Goal: Task Accomplishment & Management: Complete application form

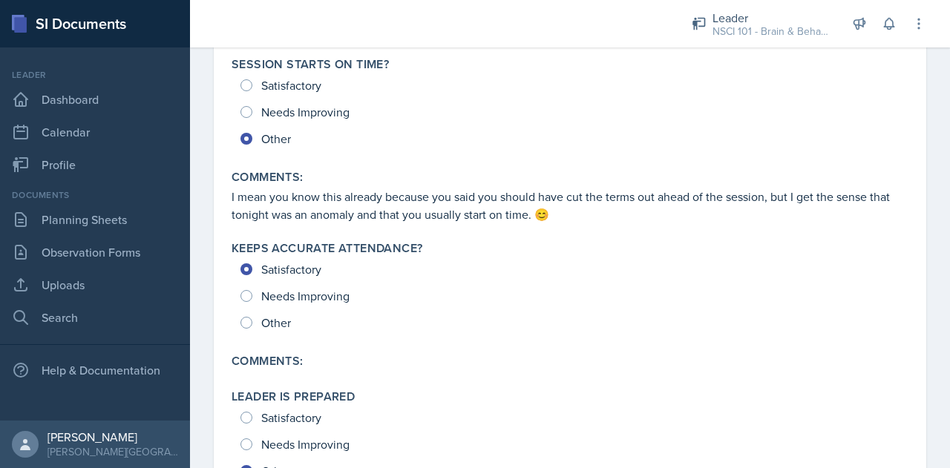
scroll to position [598, 0]
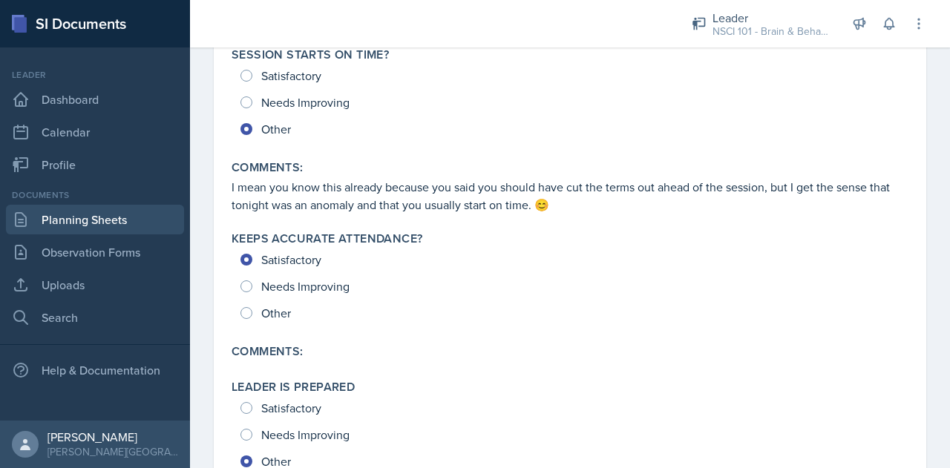
click at [82, 217] on link "Planning Sheets" at bounding box center [95, 220] width 178 height 30
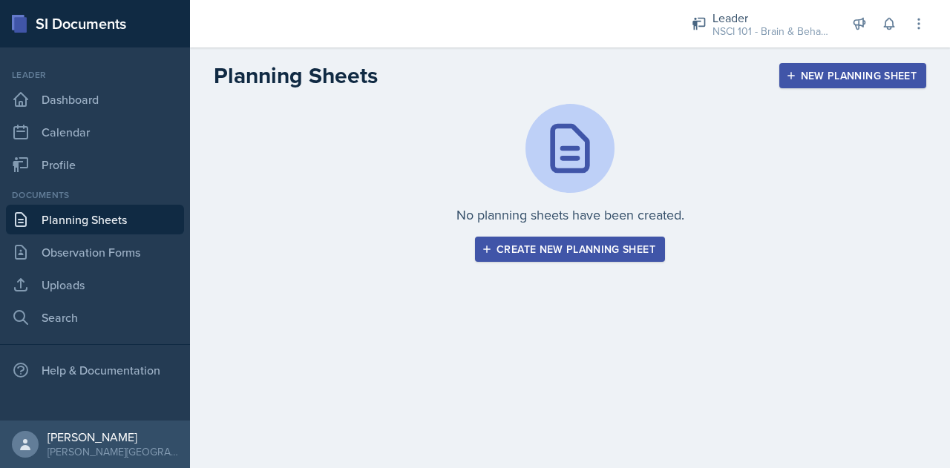
click at [549, 247] on div "Create new planning sheet" at bounding box center [570, 249] width 171 height 12
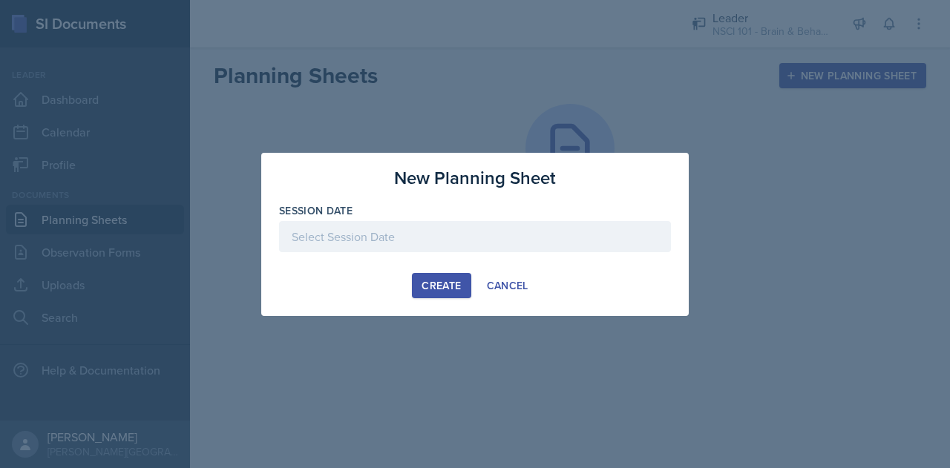
drag, startPoint x: 394, startPoint y: 94, endPoint x: 251, endPoint y: 105, distance: 143.7
click at [251, 105] on div at bounding box center [475, 234] width 950 height 468
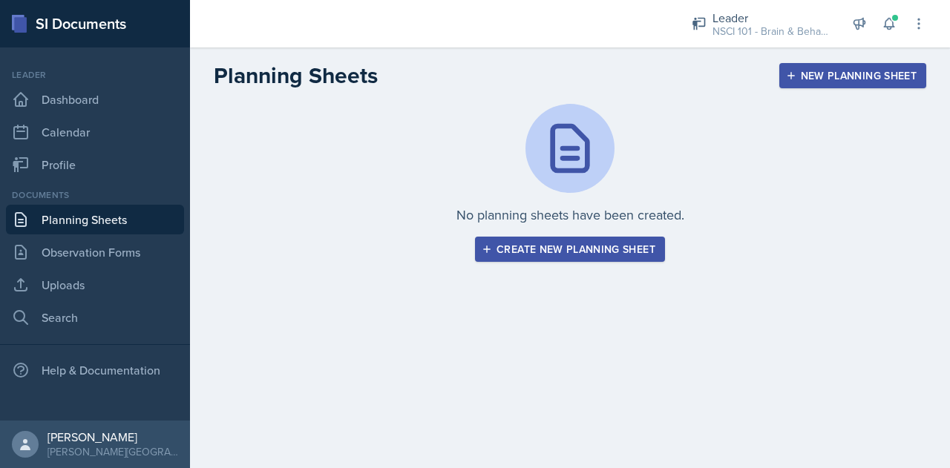
click at [591, 257] on button "Create new planning sheet" at bounding box center [570, 249] width 190 height 25
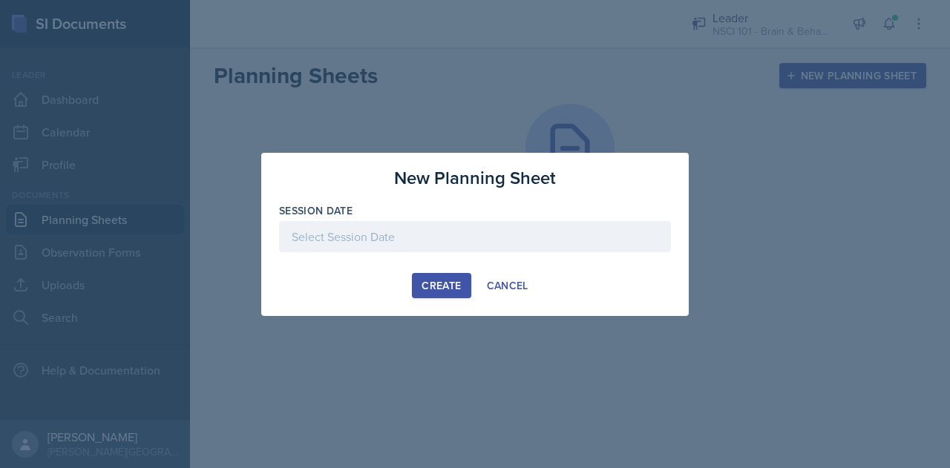
click at [441, 245] on div at bounding box center [475, 236] width 392 height 31
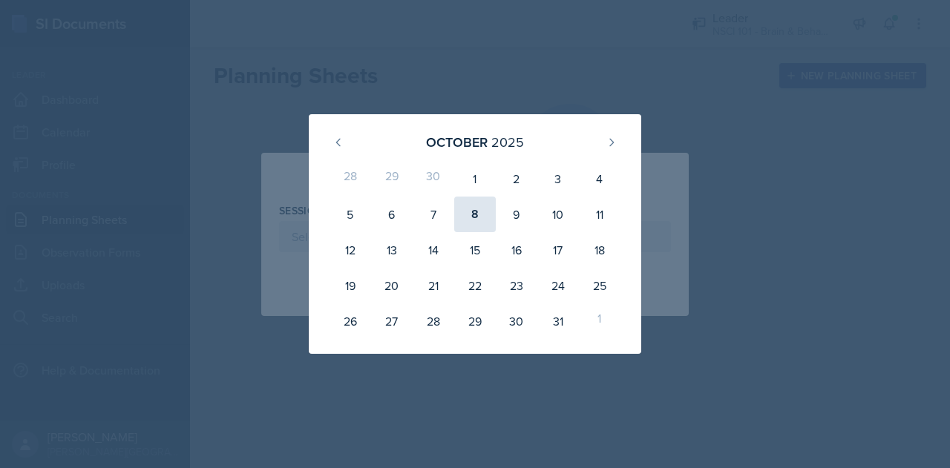
click at [481, 212] on div "8" at bounding box center [475, 215] width 42 height 36
type input "October 8th, 2025"
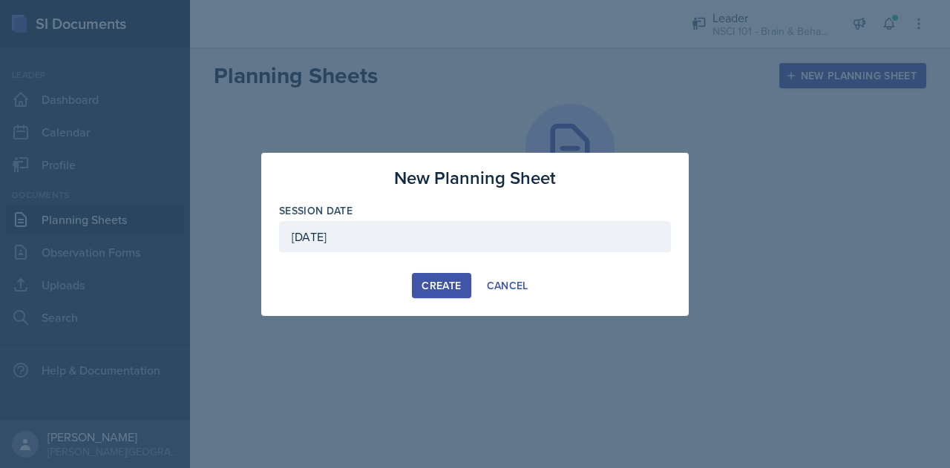
click at [432, 290] on div "Create" at bounding box center [441, 286] width 39 height 12
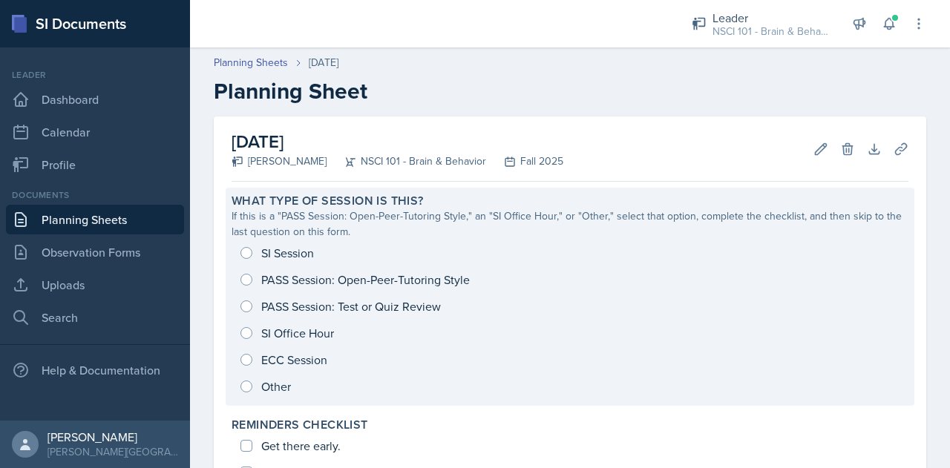
click at [281, 250] on div "SI Session PASS Session: Open-Peer-Tutoring Style PASS Session: Test or Quiz Re…" at bounding box center [570, 320] width 677 height 160
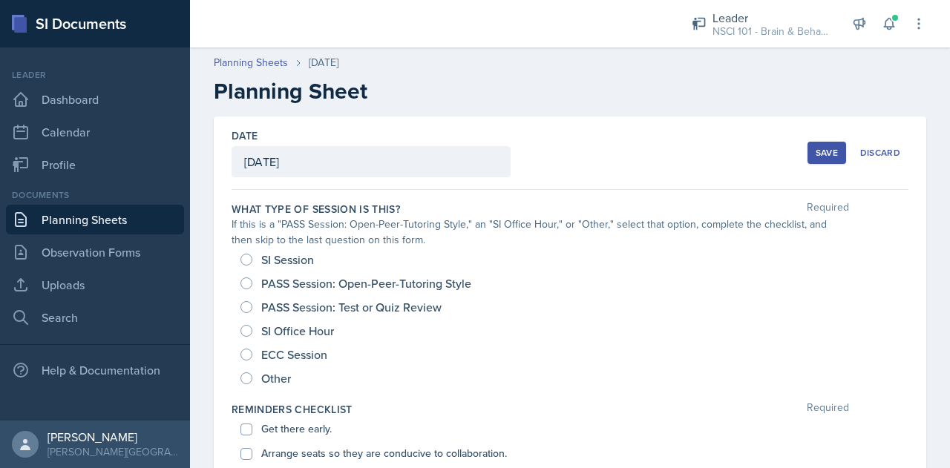
click at [288, 258] on span "SI Session" at bounding box center [287, 259] width 53 height 15
click at [252, 258] on input "SI Session" at bounding box center [246, 260] width 12 height 12
radio input "true"
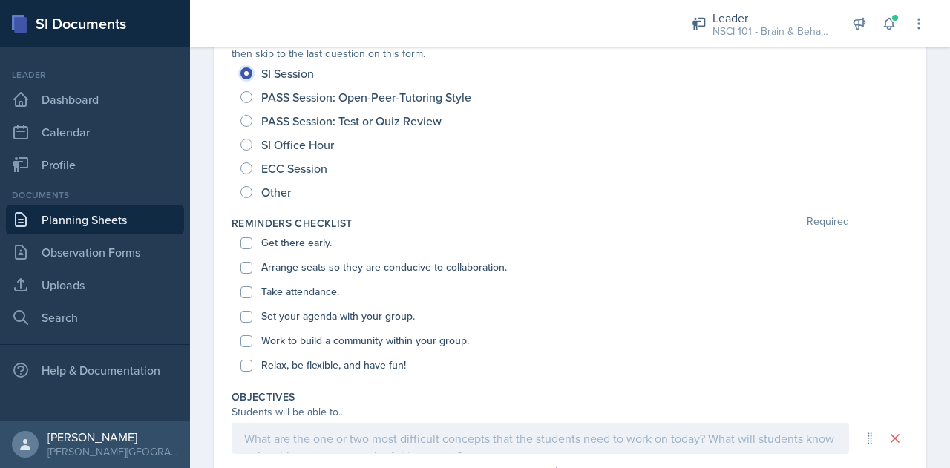
scroll to position [189, 0]
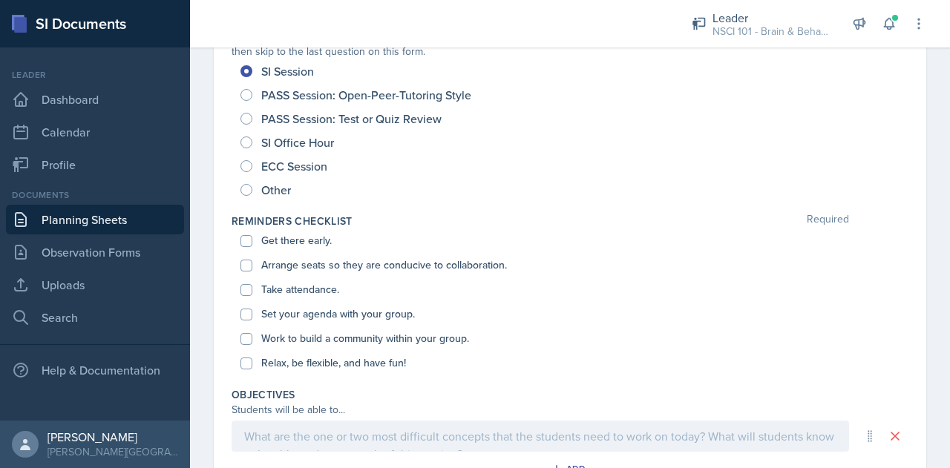
click at [301, 238] on label "Get there early." at bounding box center [296, 241] width 71 height 16
click at [252, 238] on input "Get there early." at bounding box center [246, 241] width 12 height 12
checkbox input "true"
click at [304, 261] on label "Arrange seats so they are conducive to collaboration." at bounding box center [384, 266] width 246 height 16
click at [252, 261] on input "Arrange seats so they are conducive to collaboration." at bounding box center [246, 266] width 12 height 12
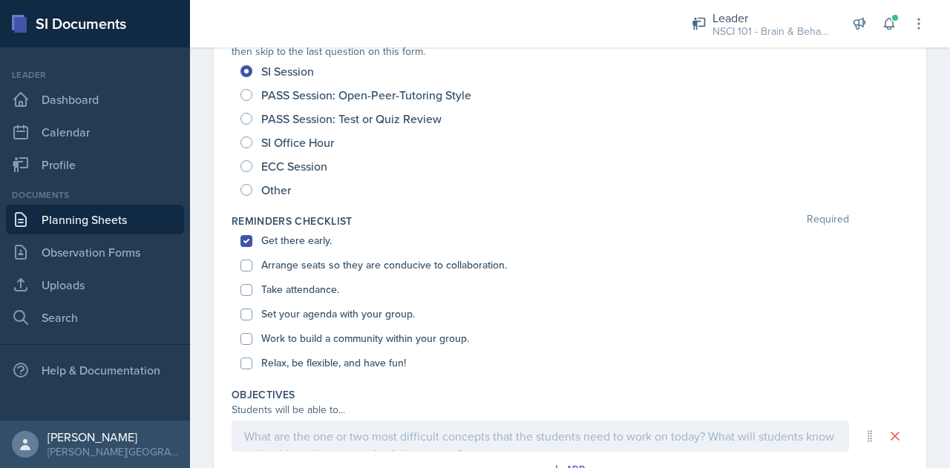
checkbox input "true"
click at [307, 289] on label "Take attendance." at bounding box center [300, 290] width 78 height 16
click at [252, 289] on input "Take attendance." at bounding box center [246, 290] width 12 height 12
checkbox input "true"
click at [315, 312] on label "Set your agenda with your group." at bounding box center [338, 315] width 154 height 16
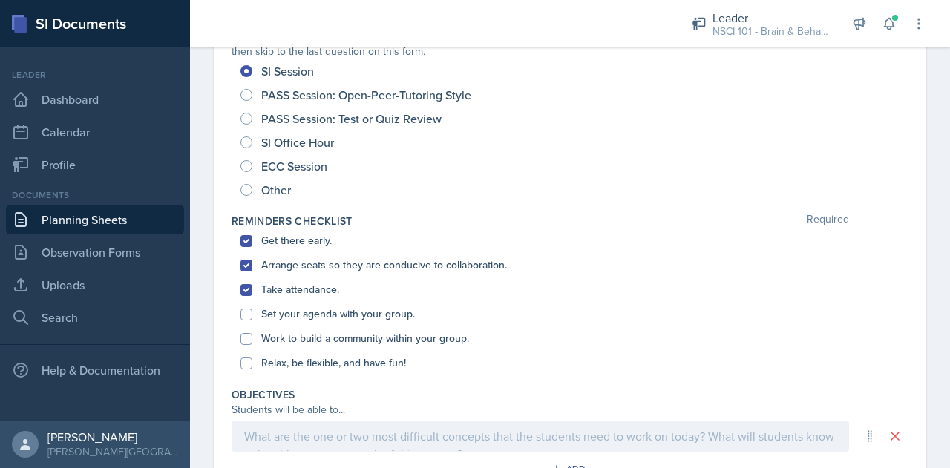
click at [252, 312] on input "Set your agenda with your group." at bounding box center [246, 315] width 12 height 12
checkbox input "true"
click at [317, 334] on label "Work to build a community within your group." at bounding box center [365, 339] width 208 height 16
click at [252, 334] on input "Work to build a community within your group." at bounding box center [246, 339] width 12 height 12
checkbox input "true"
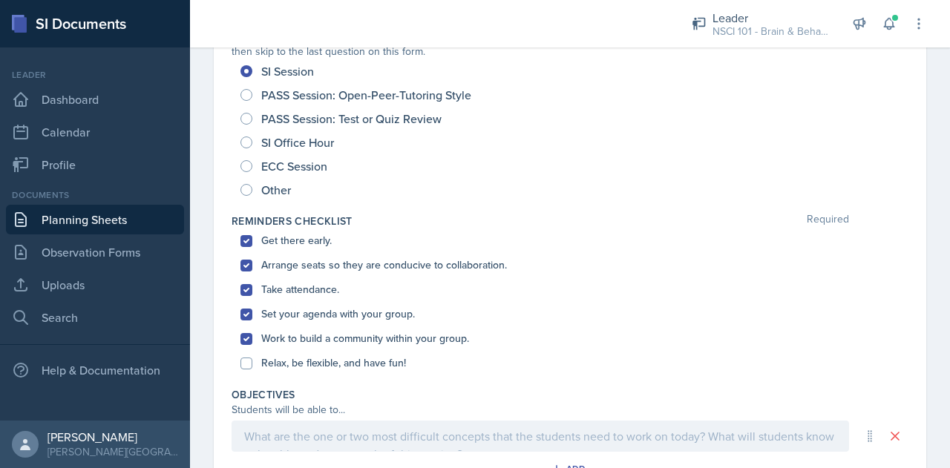
click at [315, 361] on label "Relax, be flexible, and have fun!" at bounding box center [333, 364] width 145 height 16
click at [252, 361] on input "Relax, be flexible, and have fun!" at bounding box center [246, 364] width 12 height 12
checkbox input "true"
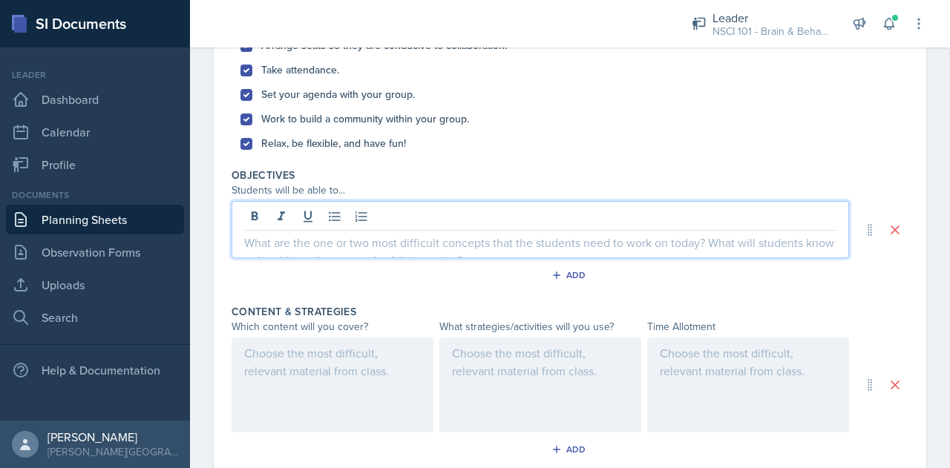
scroll to position [433, 0]
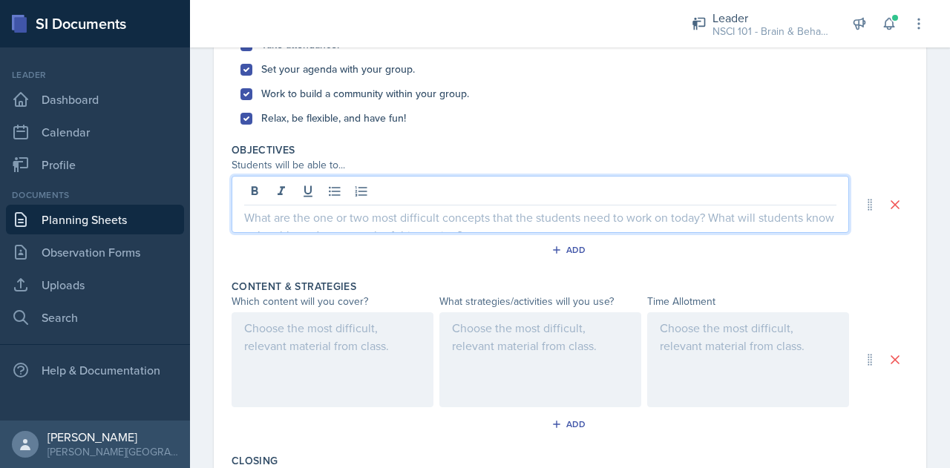
click at [535, 218] on p at bounding box center [540, 218] width 592 height 18
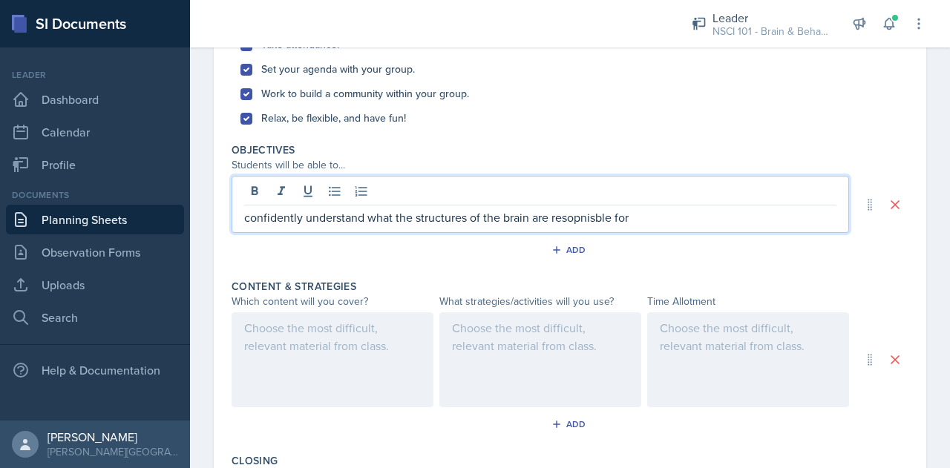
click at [580, 217] on p "confidently understand what the structures of the brain are resopnisble for" at bounding box center [540, 218] width 592 height 18
click at [666, 223] on p "confidently understand what the structures of the brain are responsible for" at bounding box center [540, 218] width 592 height 18
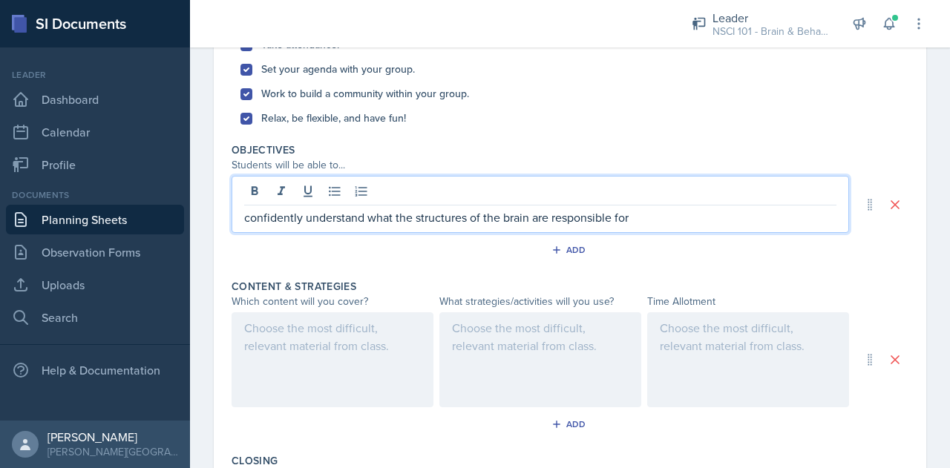
click at [666, 223] on p "confidently understand what the structures of the brain are responsible for" at bounding box center [540, 218] width 592 height 18
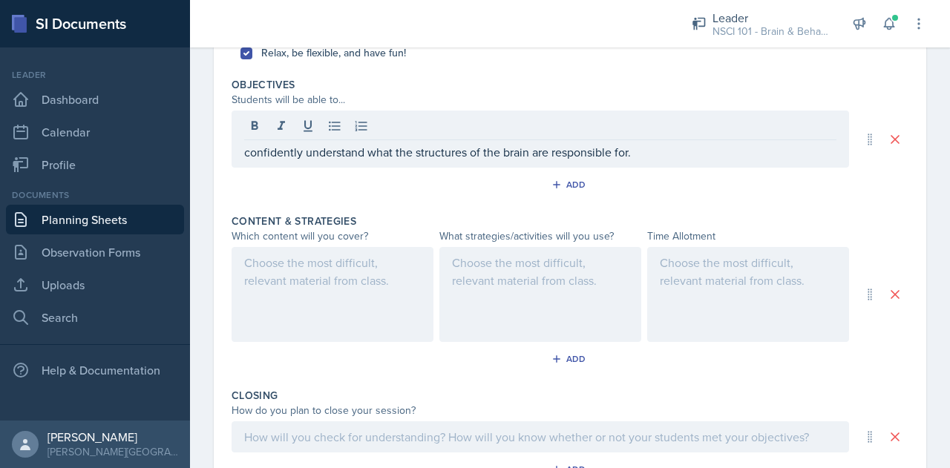
click at [367, 301] on div at bounding box center [333, 294] width 202 height 95
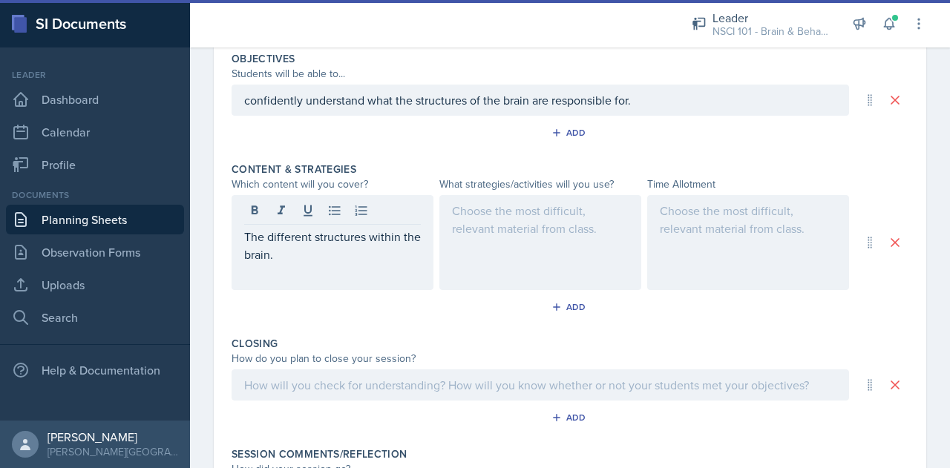
click at [491, 246] on div at bounding box center [540, 242] width 202 height 95
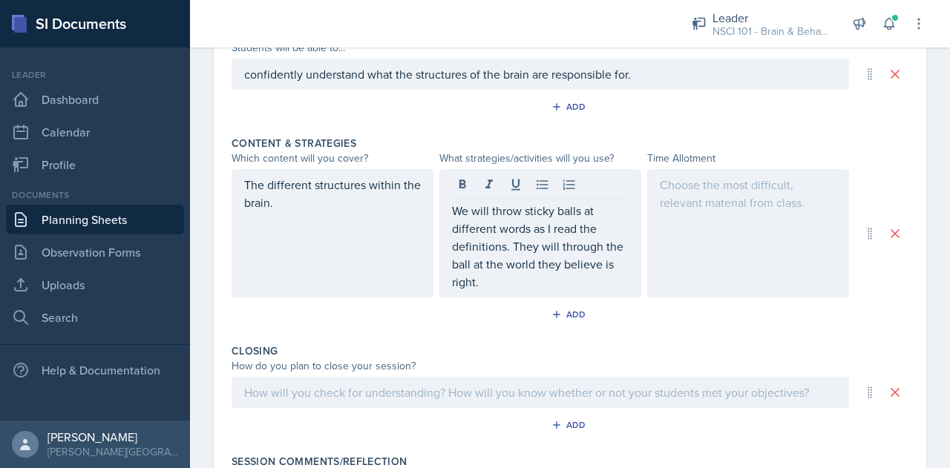
click at [717, 217] on div at bounding box center [748, 233] width 202 height 128
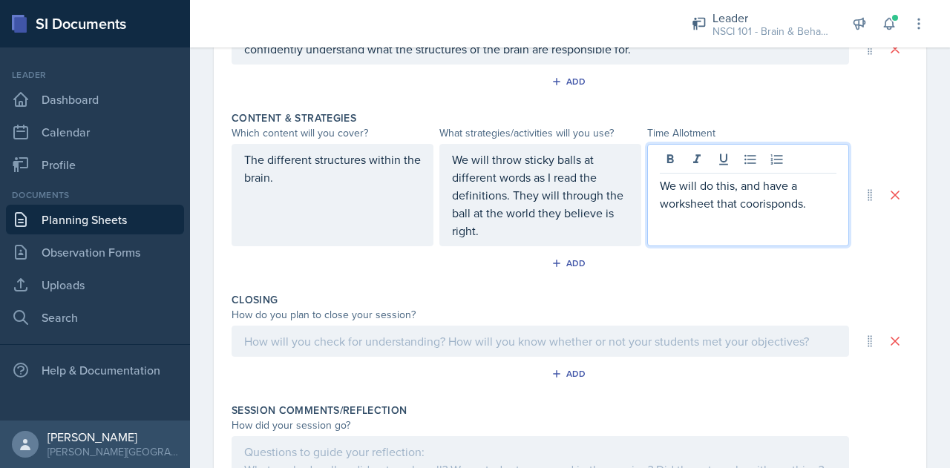
click at [755, 202] on p "We will do this, and have a worksheet that coorisponds." at bounding box center [748, 195] width 177 height 36
click at [808, 208] on p "We will do this, and have a worksheet that corresponds." at bounding box center [748, 195] width 177 height 36
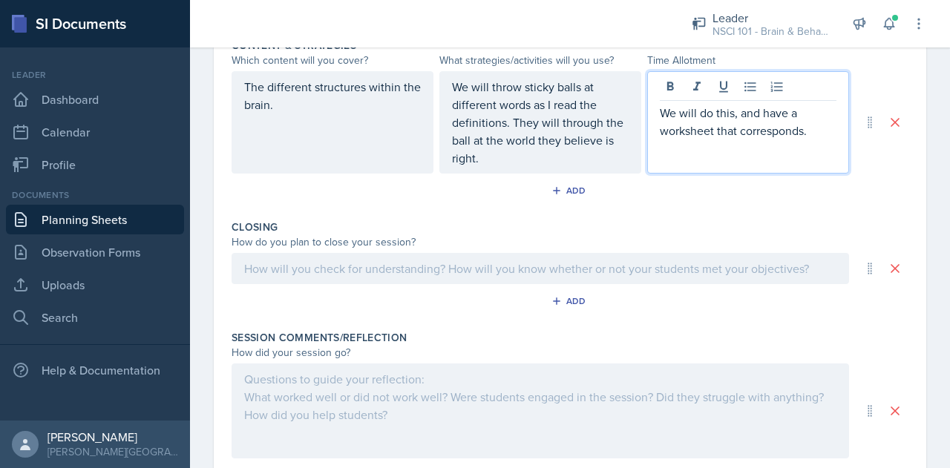
scroll to position [675, 0]
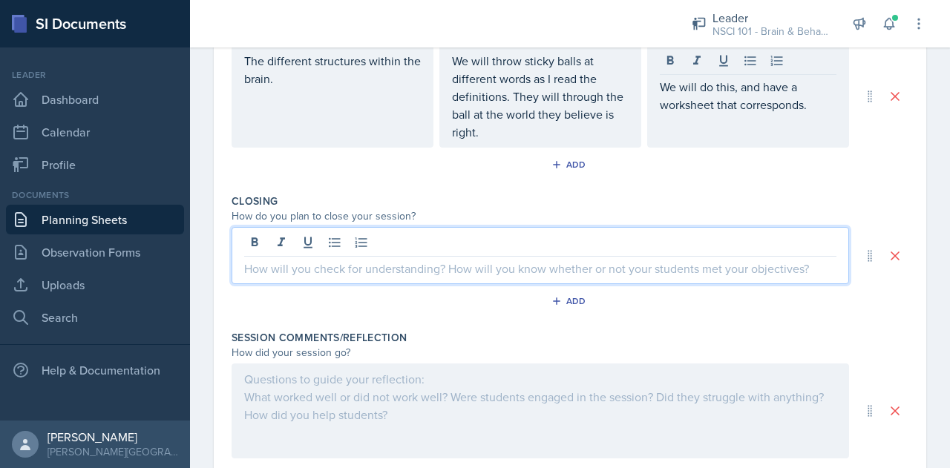
click at [475, 272] on p at bounding box center [540, 269] width 592 height 18
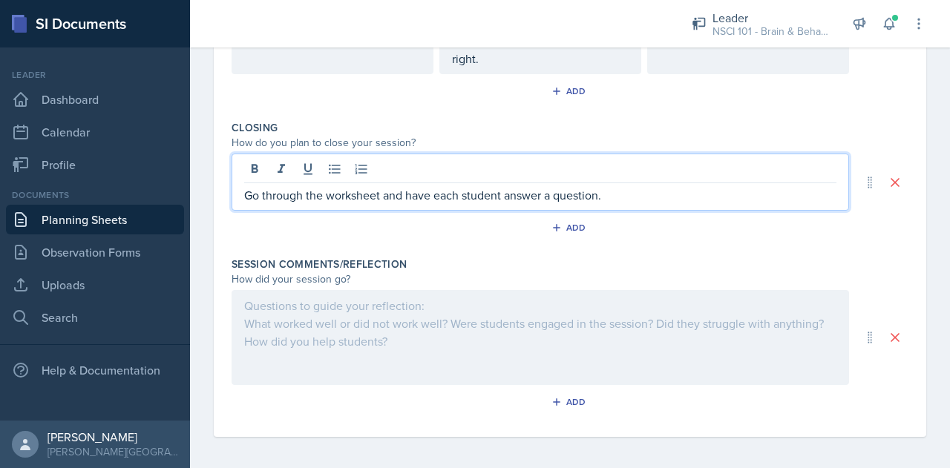
scroll to position [0, 0]
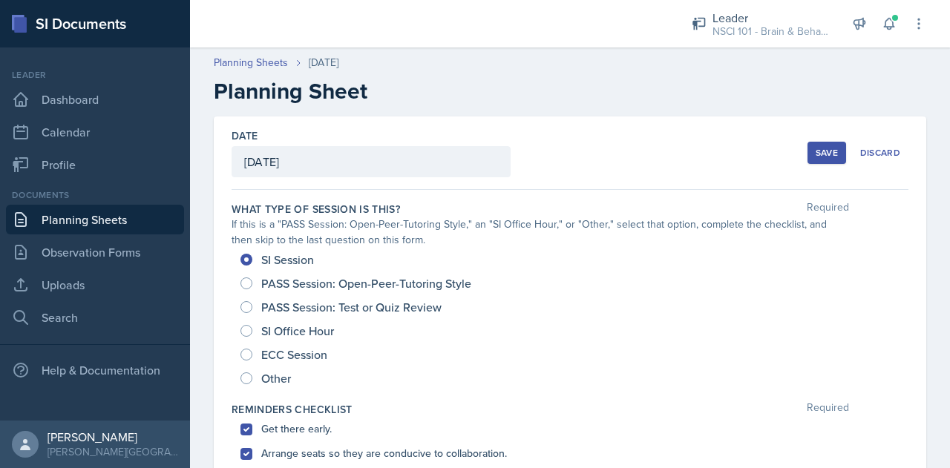
click at [819, 152] on div "Save" at bounding box center [827, 153] width 22 height 12
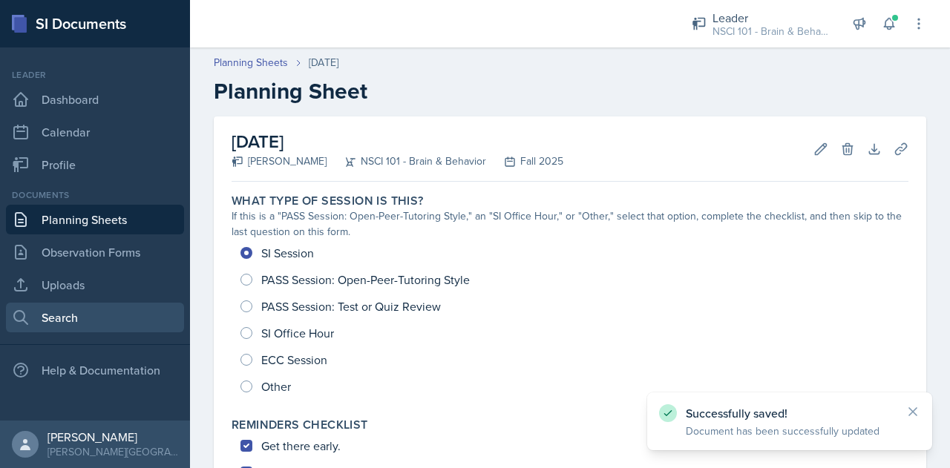
click at [86, 313] on link "Search" at bounding box center [95, 318] width 178 height 30
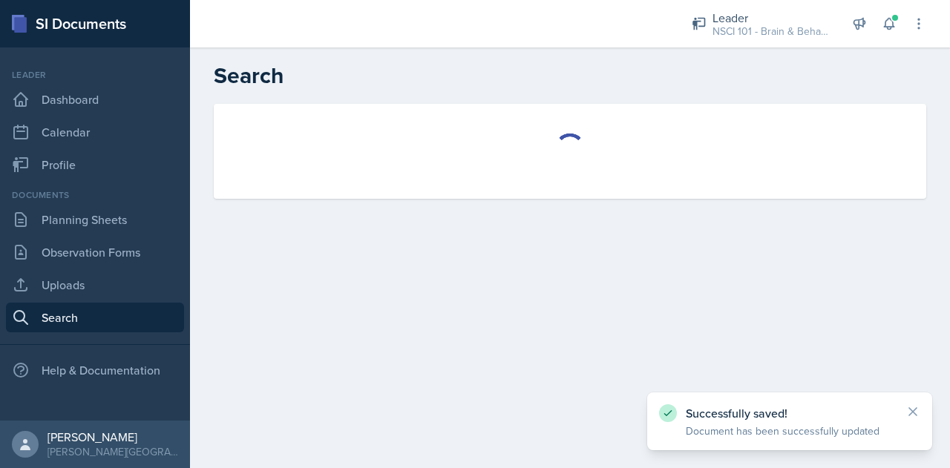
select select "all"
select select "1"
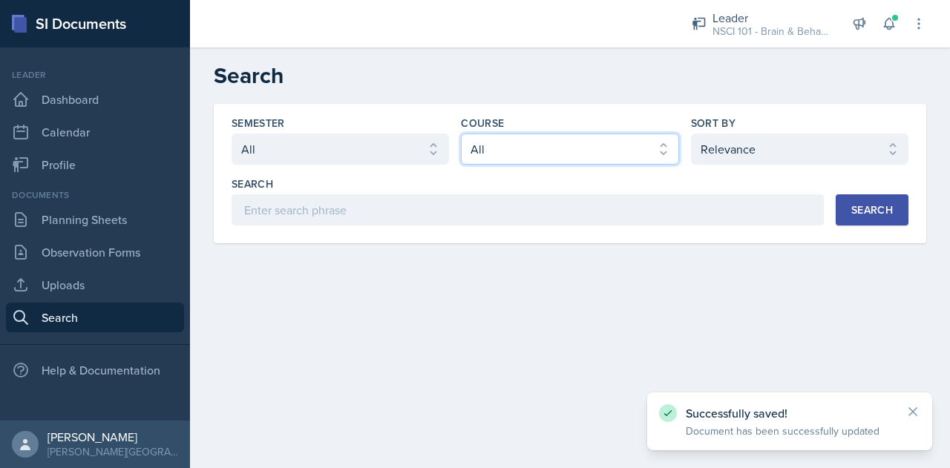
click at [542, 145] on select "Select course All ACCT 113 - Principles of Accounting I ACCT 213 - Intermediate…" at bounding box center [569, 149] width 217 height 31
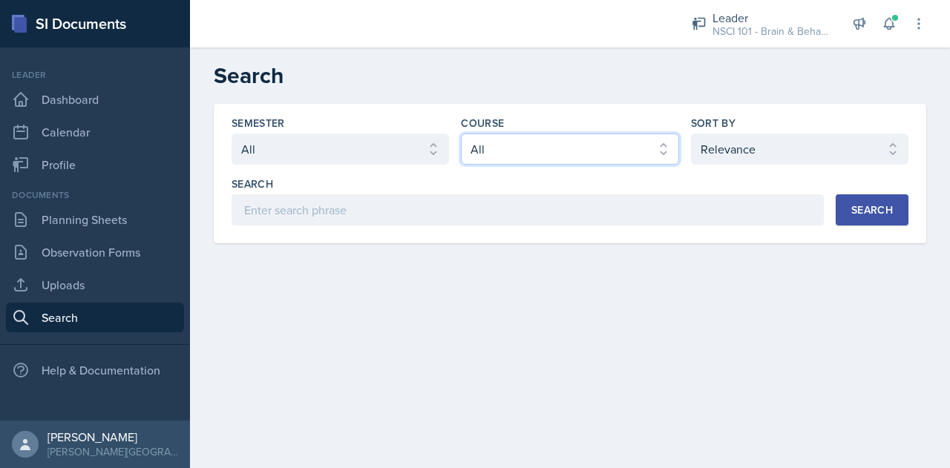
select select "81bb374f-e51e-405f-8b12-8170eea9df7e"
click at [461, 134] on select "Select course All ACCT 113 - Principles of Accounting I ACCT 213 - Intermediate…" at bounding box center [569, 149] width 217 height 31
click at [867, 215] on div "Search" at bounding box center [872, 210] width 42 height 12
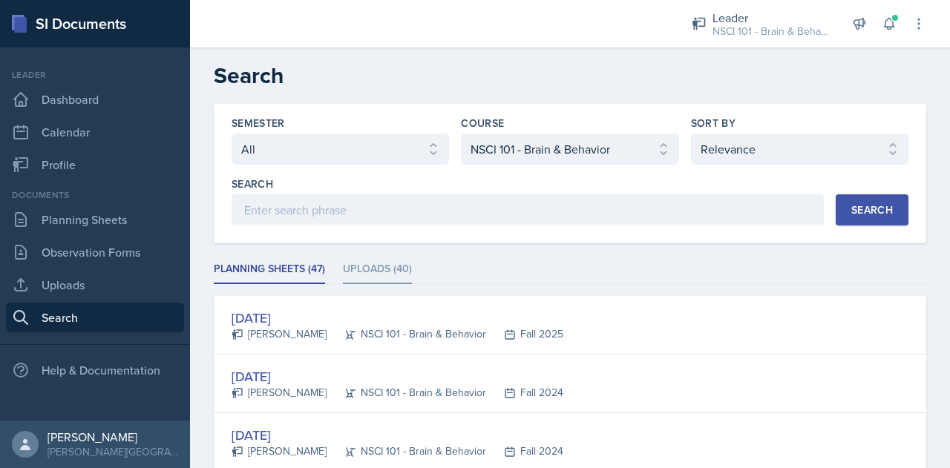
click at [370, 261] on li "Uploads (40)" at bounding box center [377, 269] width 69 height 29
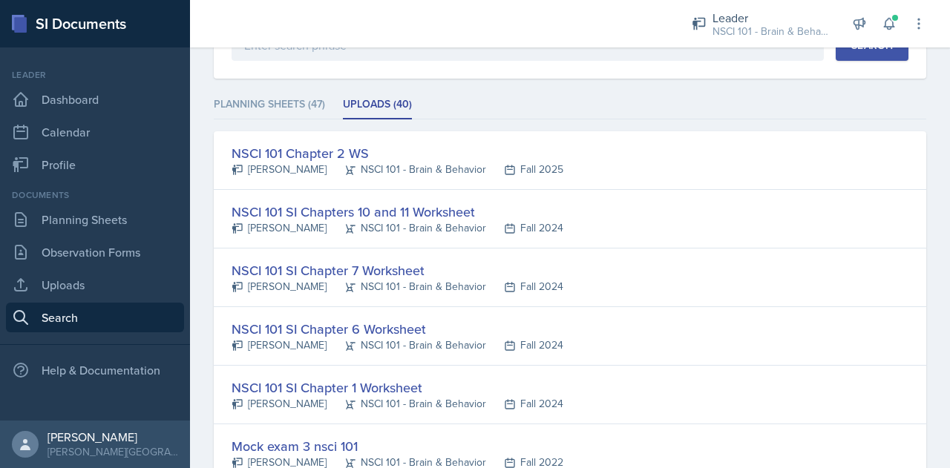
scroll to position [192, 0]
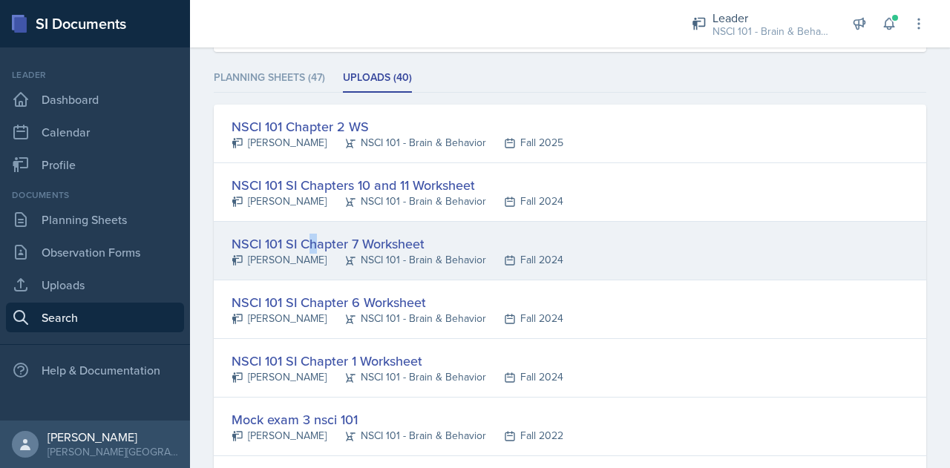
drag, startPoint x: 343, startPoint y: 238, endPoint x: 314, endPoint y: 240, distance: 29.0
click at [314, 240] on div "NSCI 101 SI Chapter 7 Worksheet" at bounding box center [398, 244] width 332 height 20
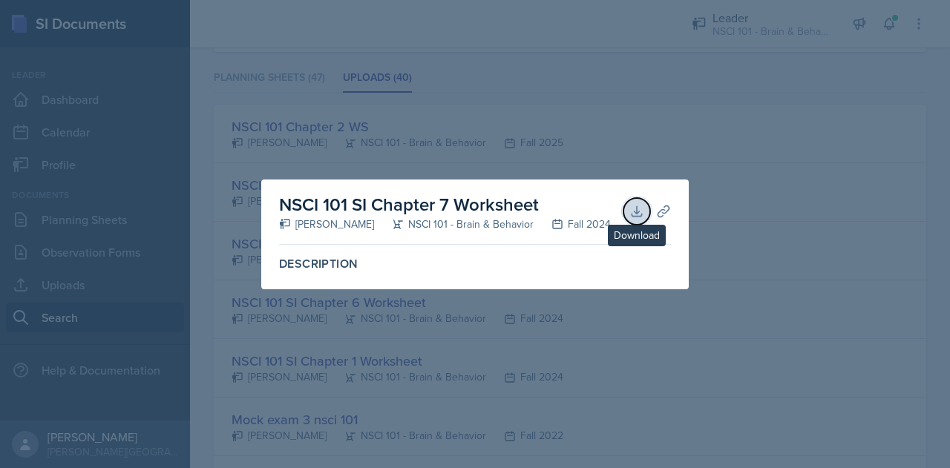
click at [643, 207] on icon at bounding box center [636, 211] width 15 height 15
click at [569, 363] on div at bounding box center [475, 234] width 950 height 468
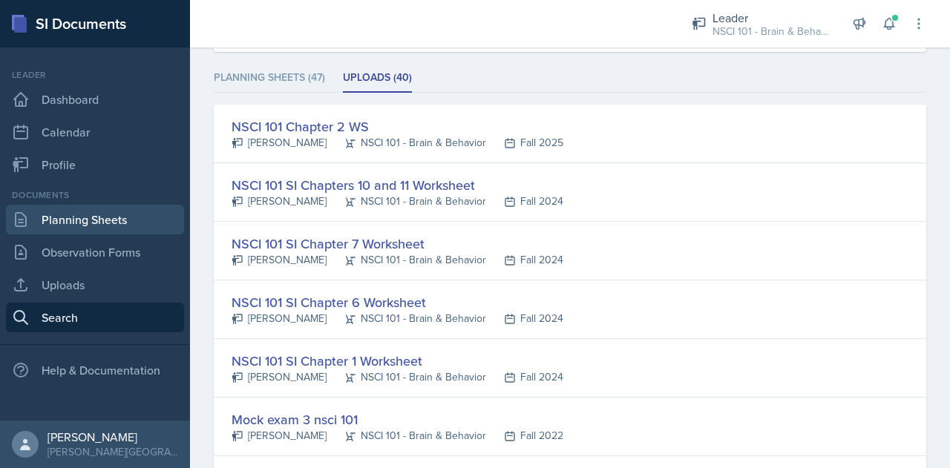
click at [128, 227] on link "Planning Sheets" at bounding box center [95, 220] width 178 height 30
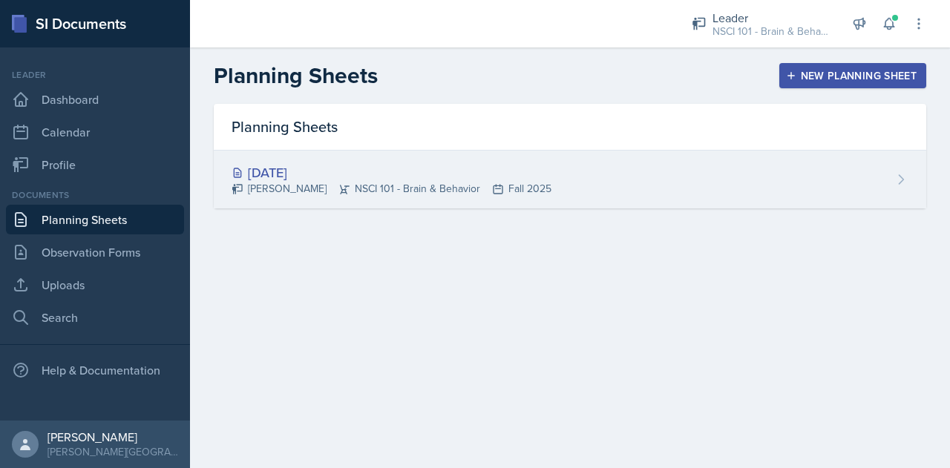
click at [748, 169] on div "Oct 8th, 2025 Sydney Hare NSCI 101 - Brain & Behavior Fall 2025" at bounding box center [570, 180] width 713 height 58
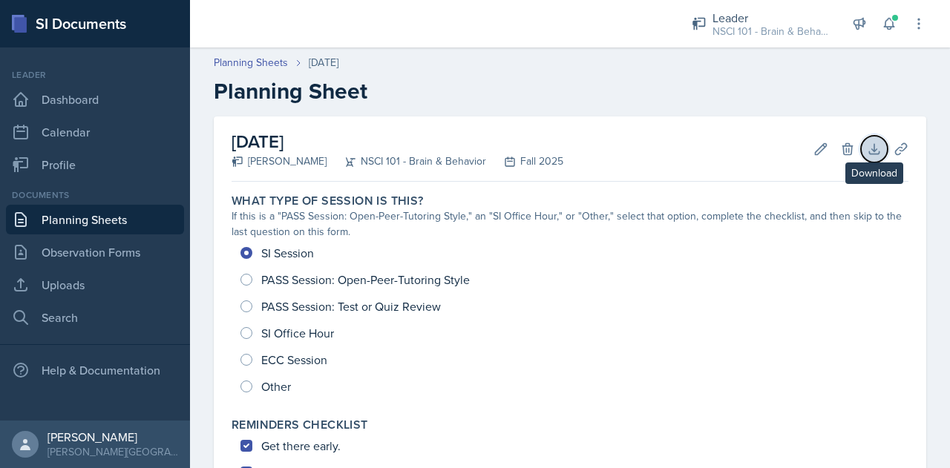
click at [869, 149] on icon at bounding box center [874, 149] width 10 height 10
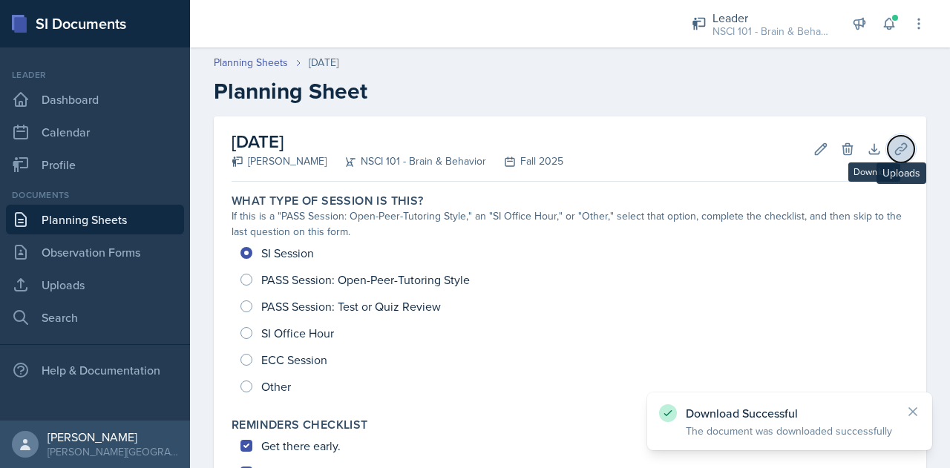
click at [888, 148] on button "Uploads" at bounding box center [901, 149] width 27 height 27
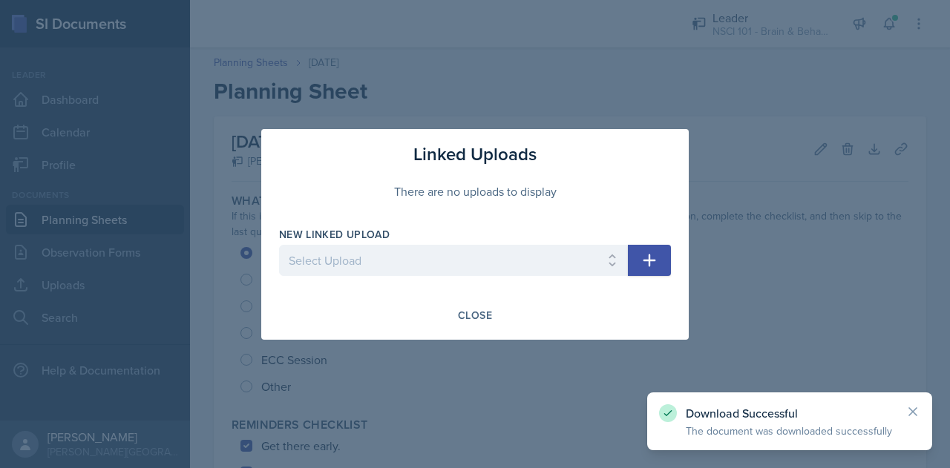
click at [658, 246] on button "button" at bounding box center [649, 260] width 43 height 31
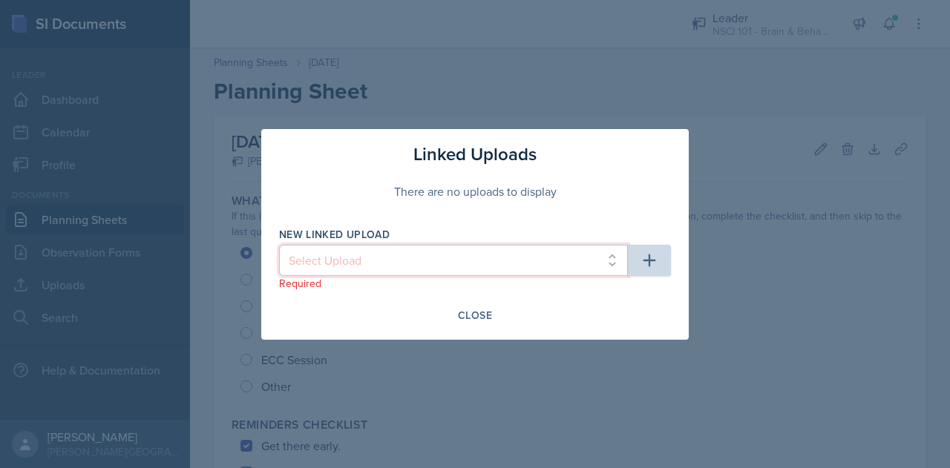
click at [597, 265] on select "Select Upload" at bounding box center [453, 260] width 349 height 31
click at [520, 252] on select "Select Upload" at bounding box center [453, 260] width 349 height 31
click at [575, 255] on select "Select Upload" at bounding box center [453, 260] width 349 height 31
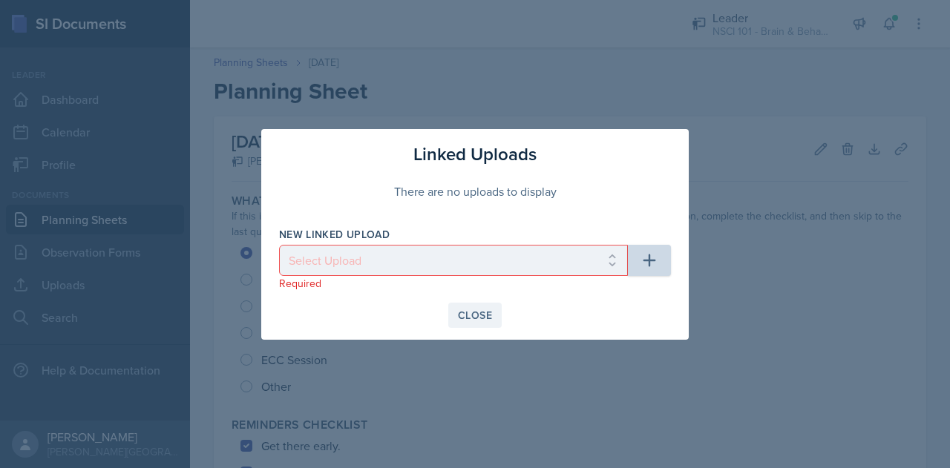
click at [481, 318] on div "Close" at bounding box center [475, 316] width 34 height 12
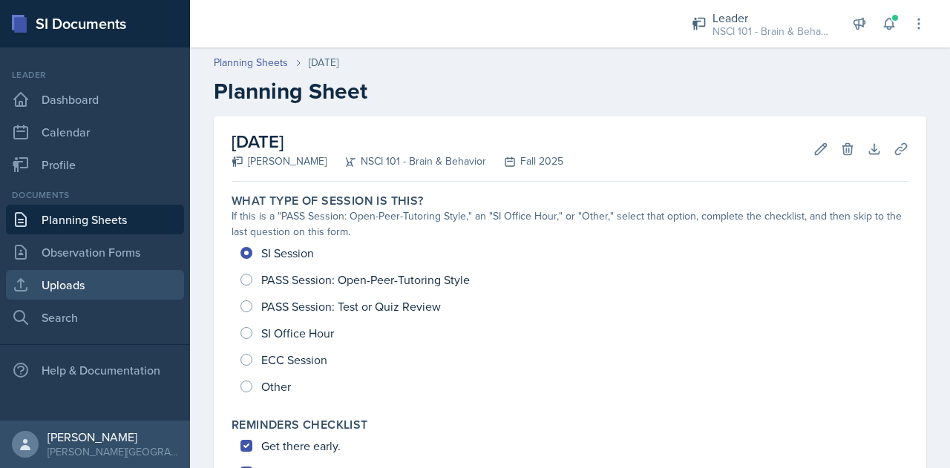
click at [59, 289] on link "Uploads" at bounding box center [95, 285] width 178 height 30
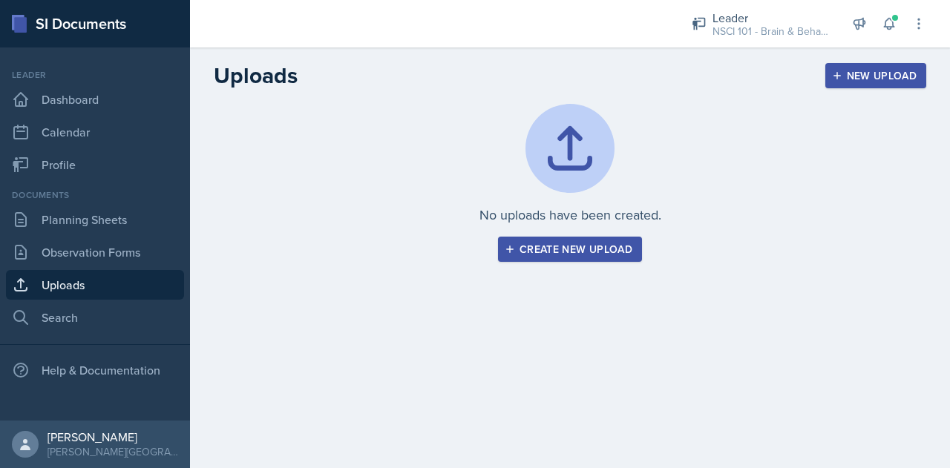
click at [596, 246] on div "Create new upload" at bounding box center [570, 249] width 125 height 12
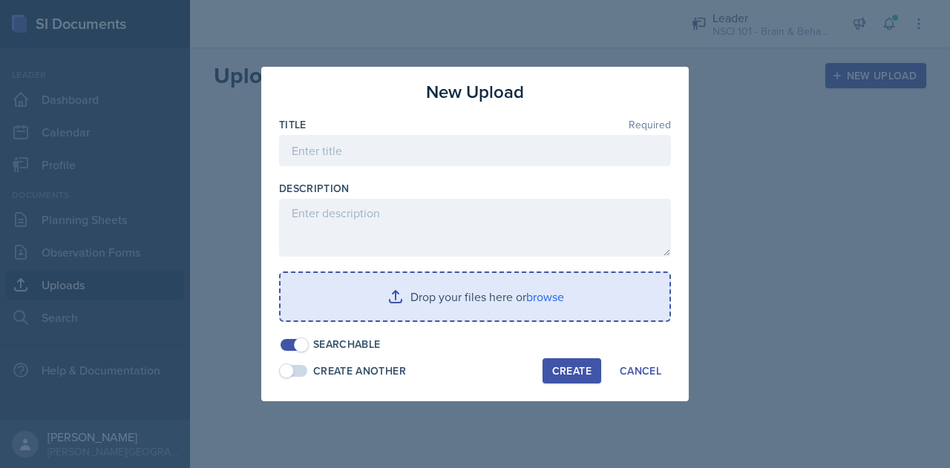
click at [488, 292] on input "file" at bounding box center [475, 297] width 389 height 48
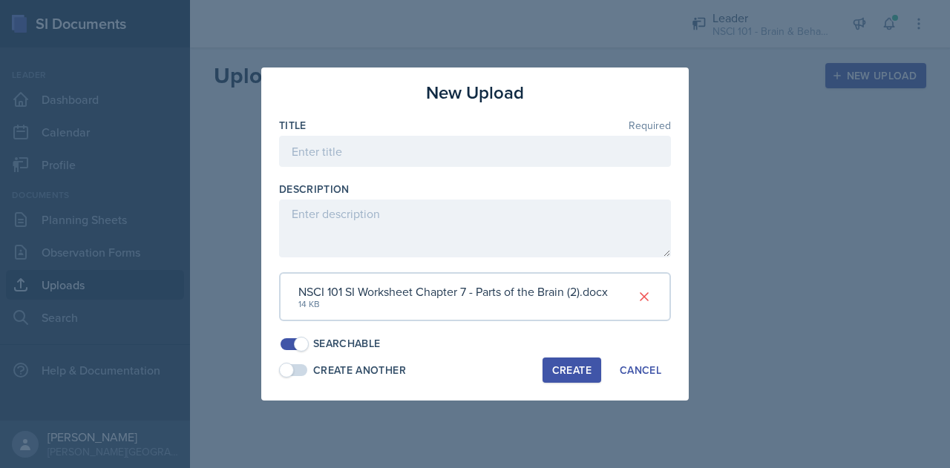
click at [555, 364] on div "Create" at bounding box center [571, 370] width 39 height 12
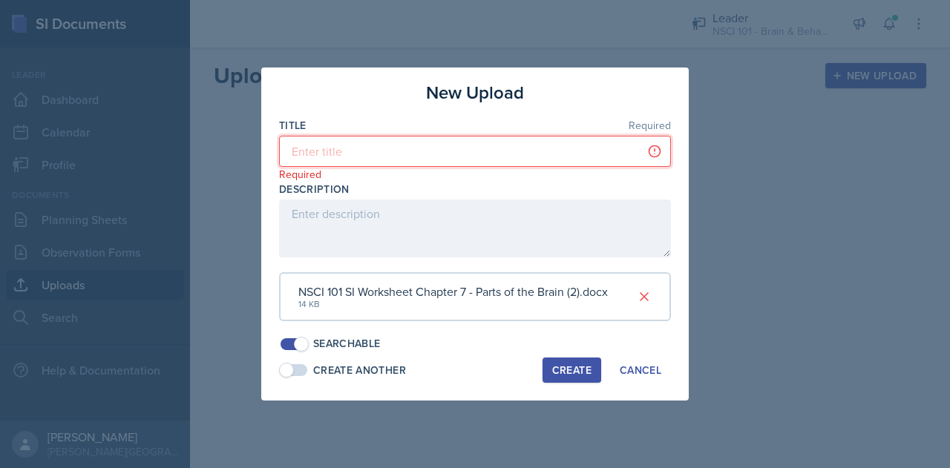
click at [468, 146] on input at bounding box center [475, 151] width 392 height 31
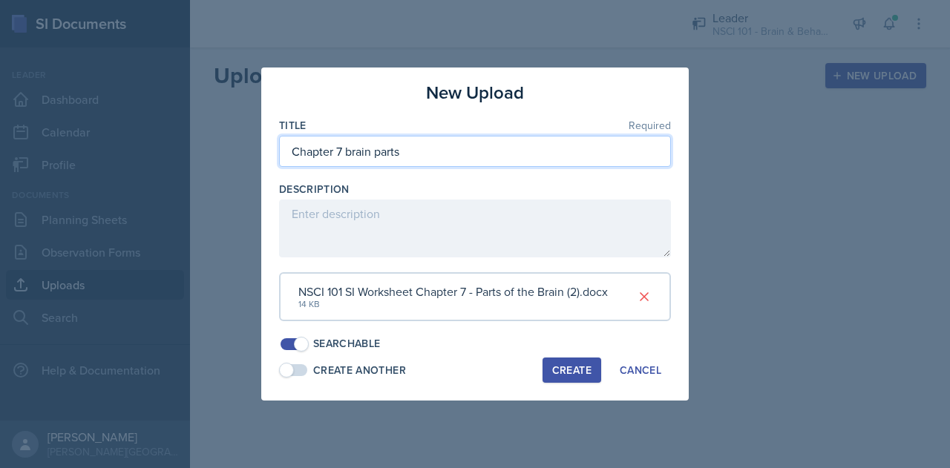
type input "Chapter 7 brain parts"
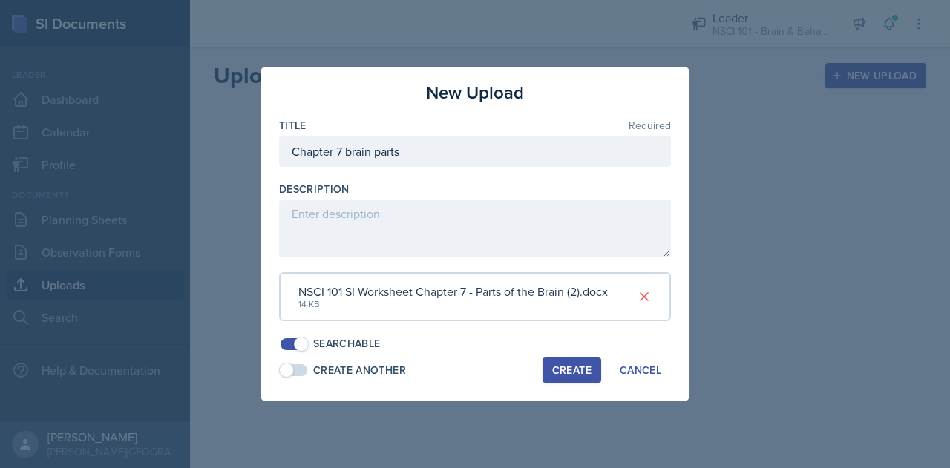
click at [577, 376] on div "Create" at bounding box center [571, 370] width 39 height 12
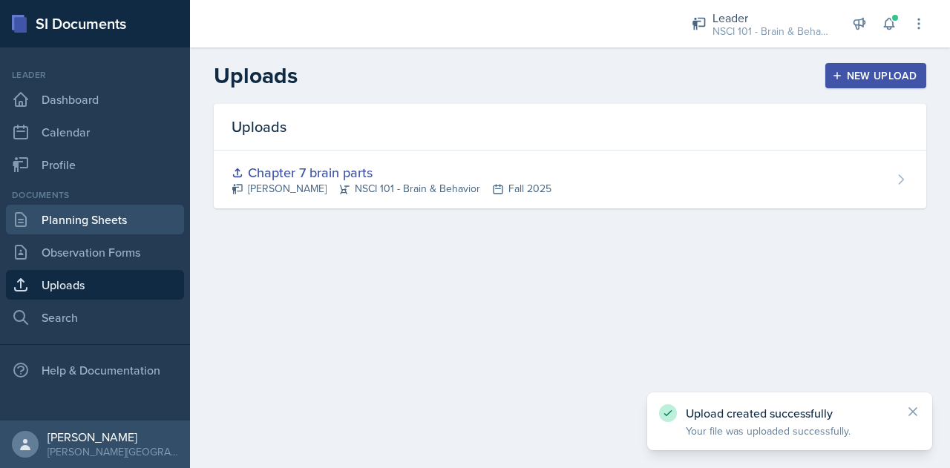
click at [133, 219] on link "Planning Sheets" at bounding box center [95, 220] width 178 height 30
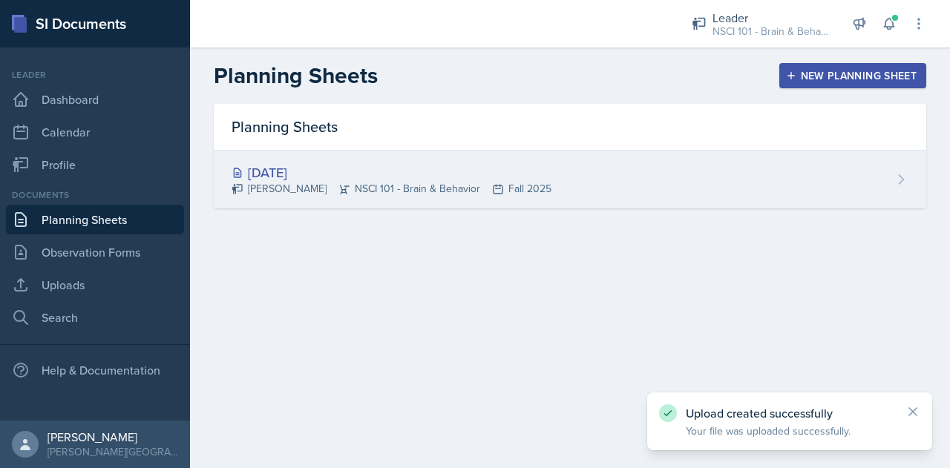
click at [880, 176] on div "Oct 8th, 2025 Sydney Hare NSCI 101 - Brain & Behavior Fall 2025" at bounding box center [570, 180] width 713 height 58
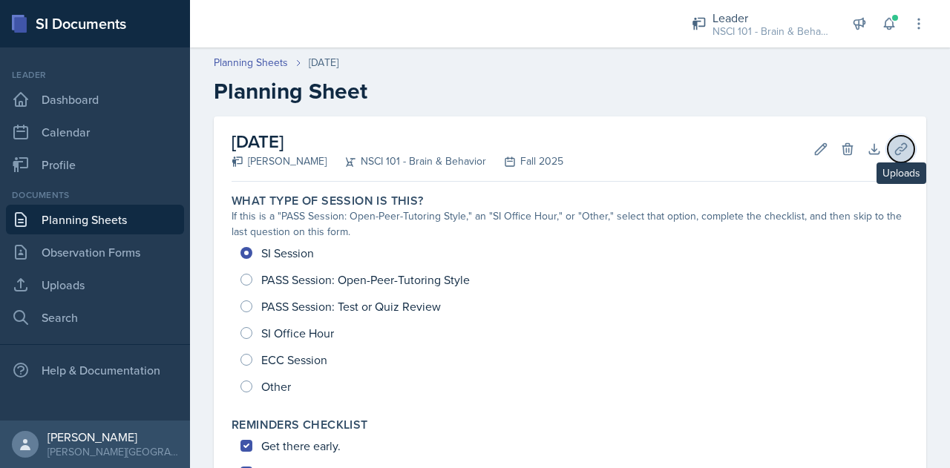
click at [896, 146] on icon at bounding box center [901, 149] width 15 height 15
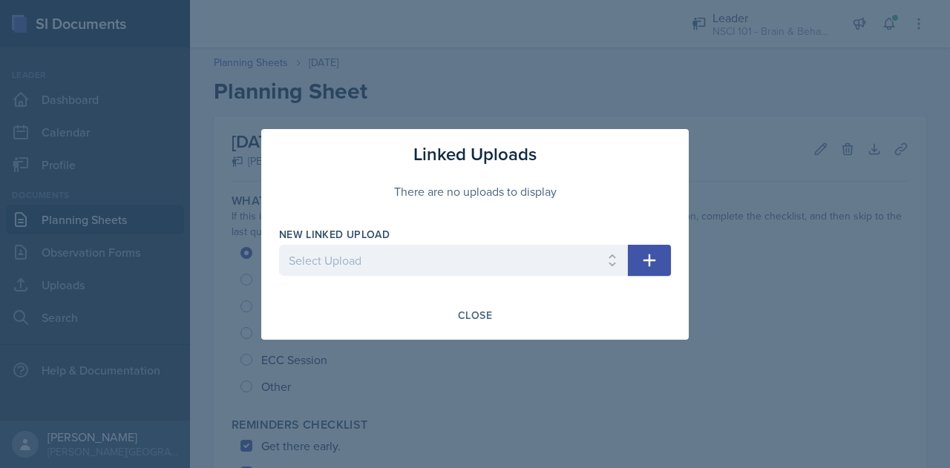
click at [660, 252] on button "button" at bounding box center [649, 260] width 43 height 31
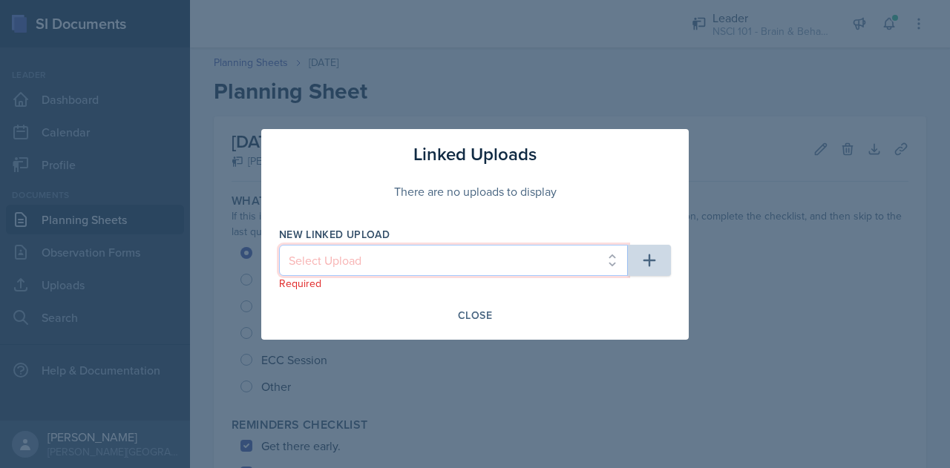
click at [564, 264] on select "Select Upload Chapter 7 brain parts" at bounding box center [453, 260] width 349 height 31
select select "f4696d3b-2c60-486b-b22b-2ed68597198c"
click at [279, 245] on select "Select Upload Chapter 7 brain parts" at bounding box center [453, 260] width 349 height 31
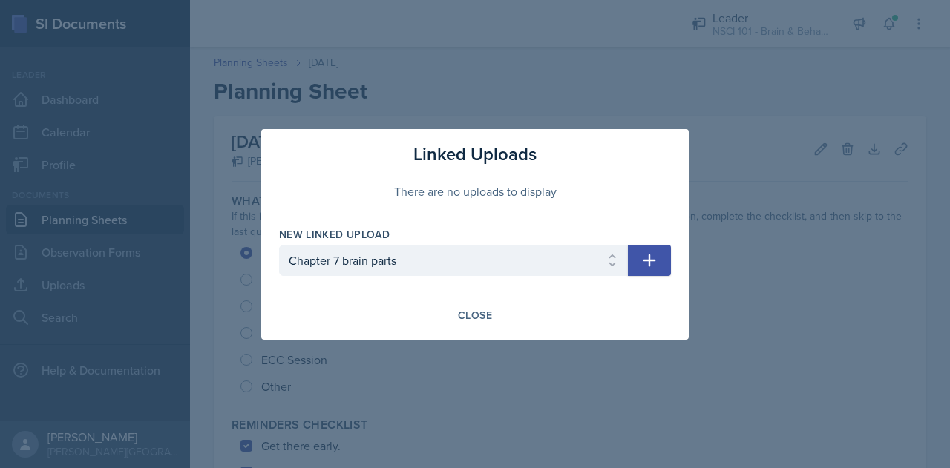
click at [659, 256] on button "button" at bounding box center [649, 260] width 43 height 31
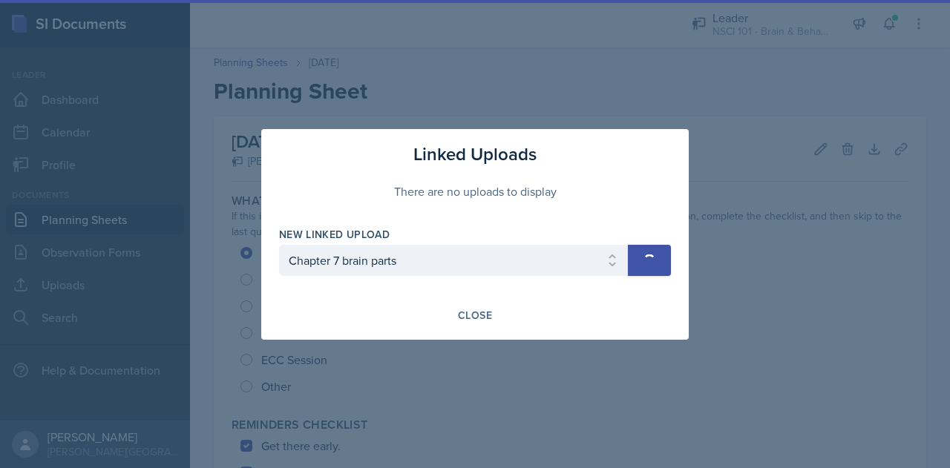
select select
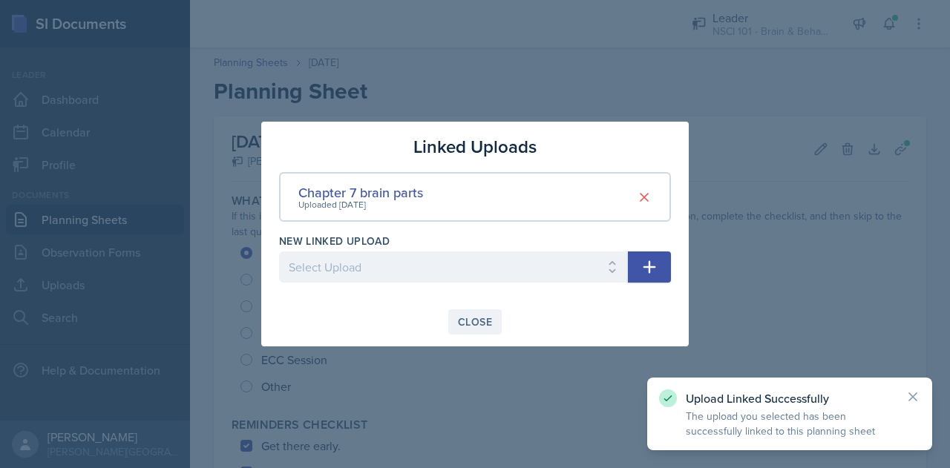
click at [495, 318] on button "Close" at bounding box center [474, 322] width 53 height 25
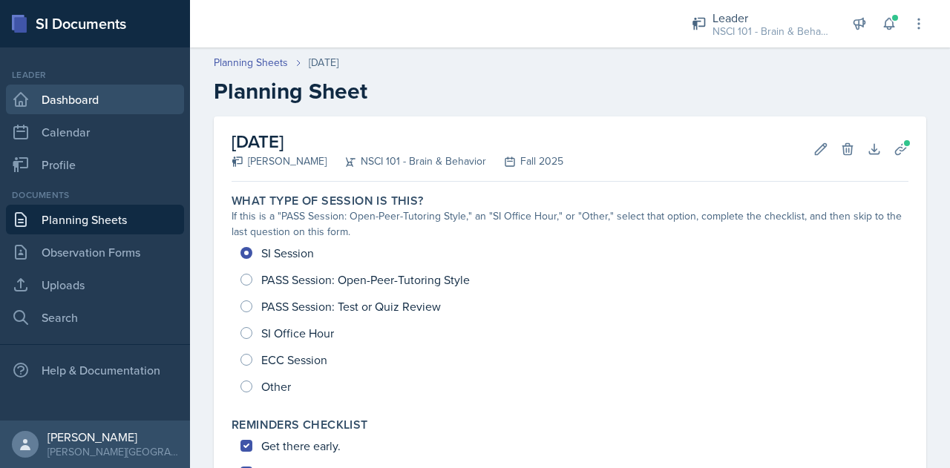
click at [88, 102] on link "Dashboard" at bounding box center [95, 100] width 178 height 30
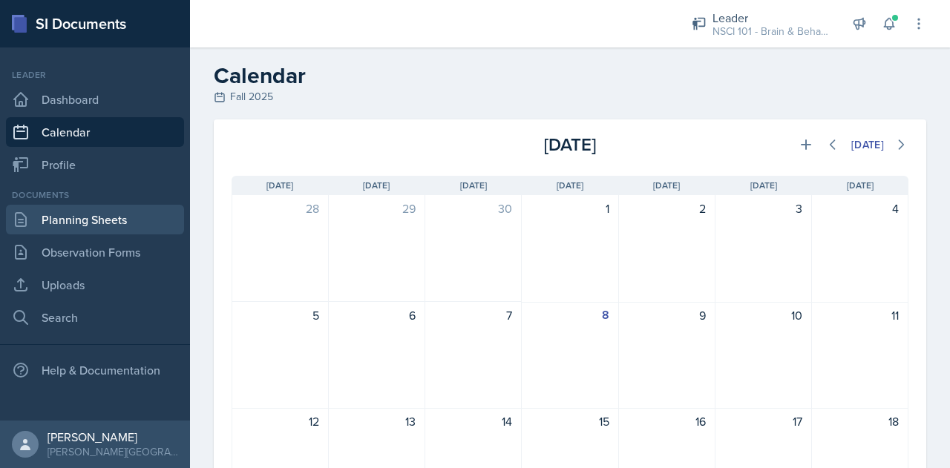
click at [71, 207] on link "Planning Sheets" at bounding box center [95, 220] width 178 height 30
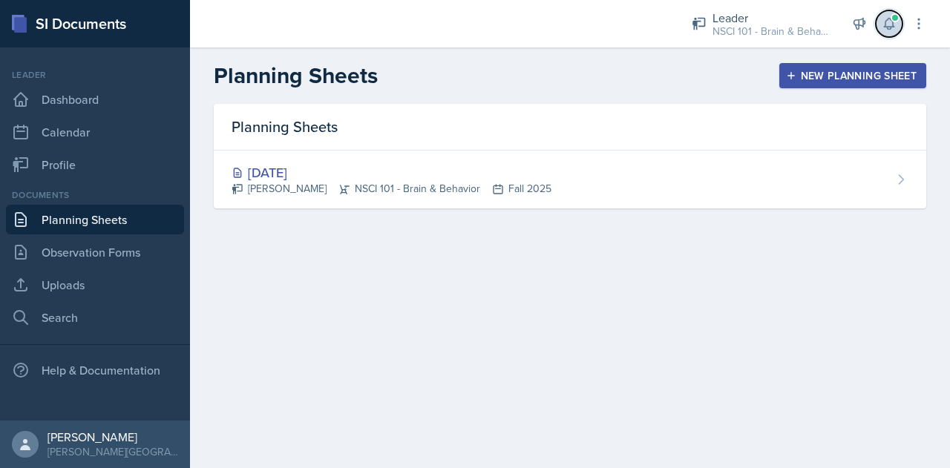
click at [886, 29] on icon at bounding box center [889, 23] width 15 height 15
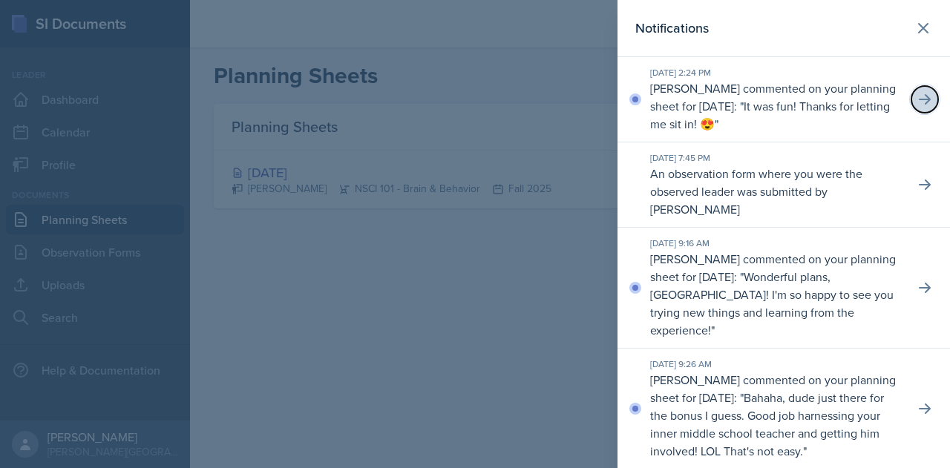
click at [917, 99] on icon at bounding box center [924, 99] width 15 height 15
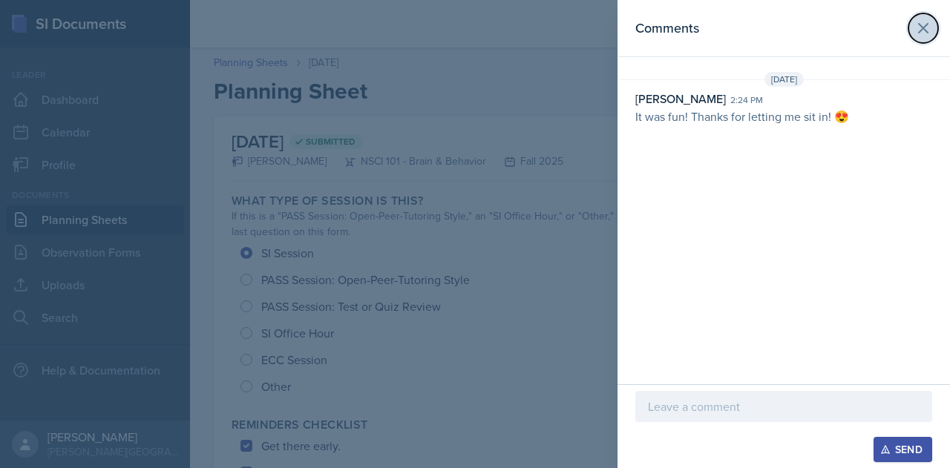
click at [925, 38] on button at bounding box center [924, 28] width 30 height 30
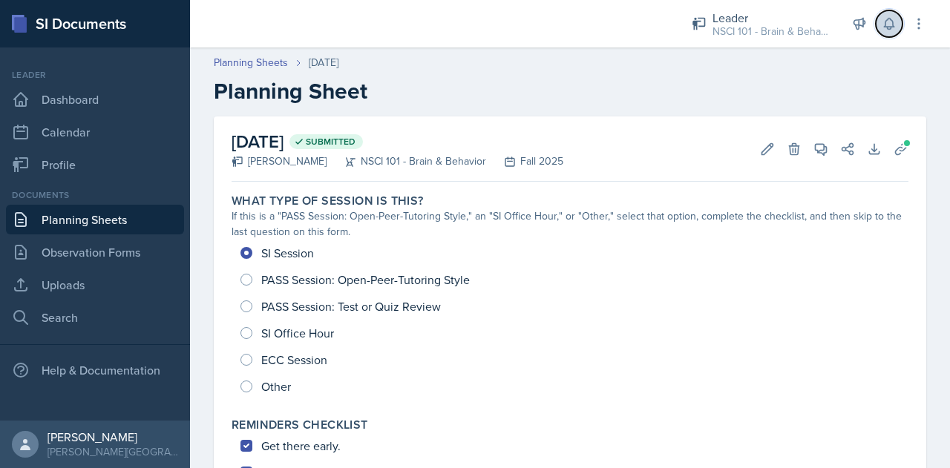
click at [884, 22] on icon at bounding box center [889, 23] width 15 height 15
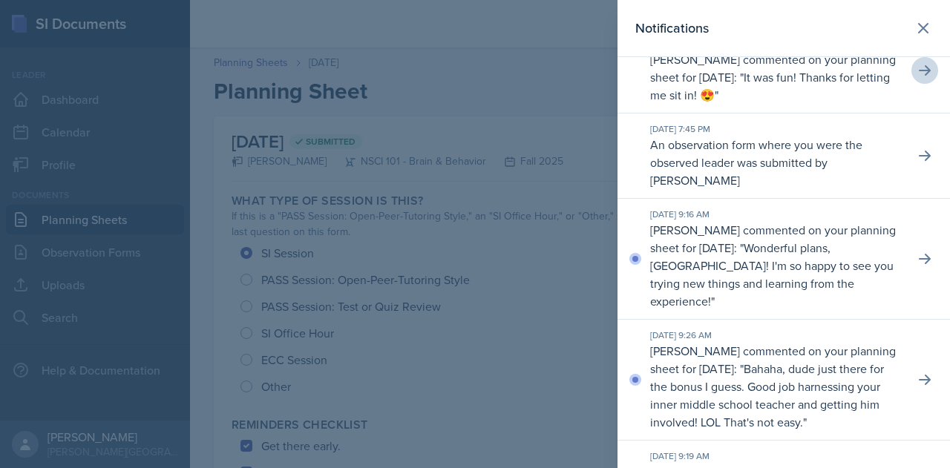
scroll to position [30, 0]
click at [920, 254] on button at bounding box center [924, 258] width 27 height 27
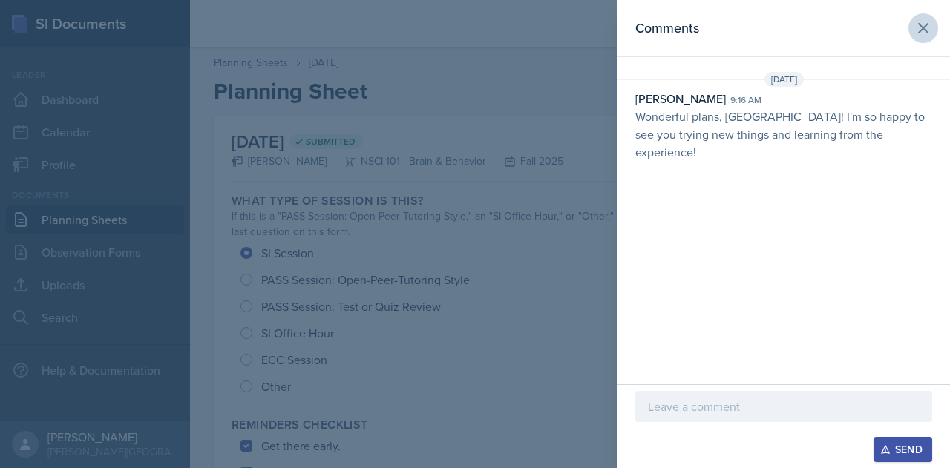
click at [918, 42] on header "Comments" at bounding box center [784, 28] width 333 height 57
click at [920, 37] on button at bounding box center [924, 28] width 30 height 30
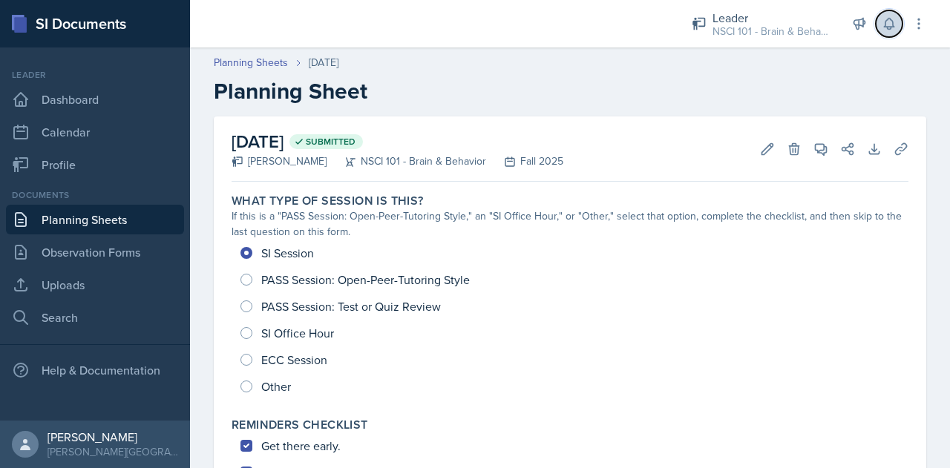
click at [897, 17] on button at bounding box center [889, 23] width 27 height 27
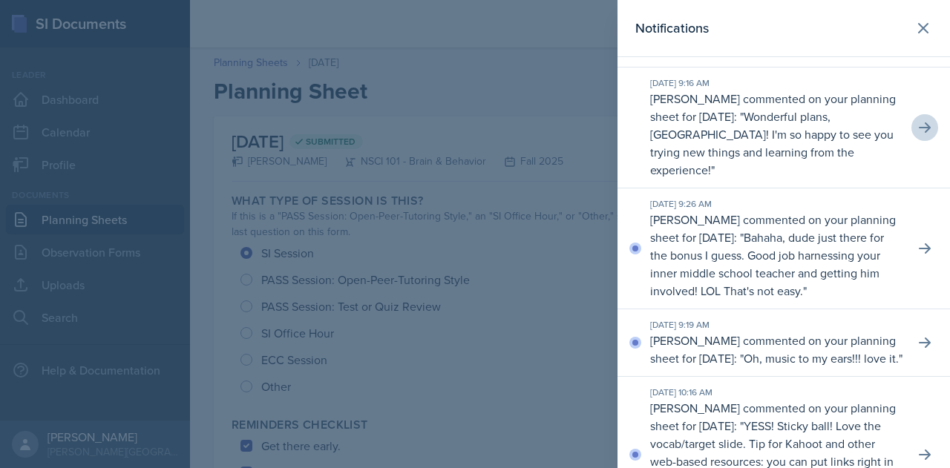
scroll to position [161, 0]
click at [919, 243] on icon at bounding box center [925, 248] width 12 height 10
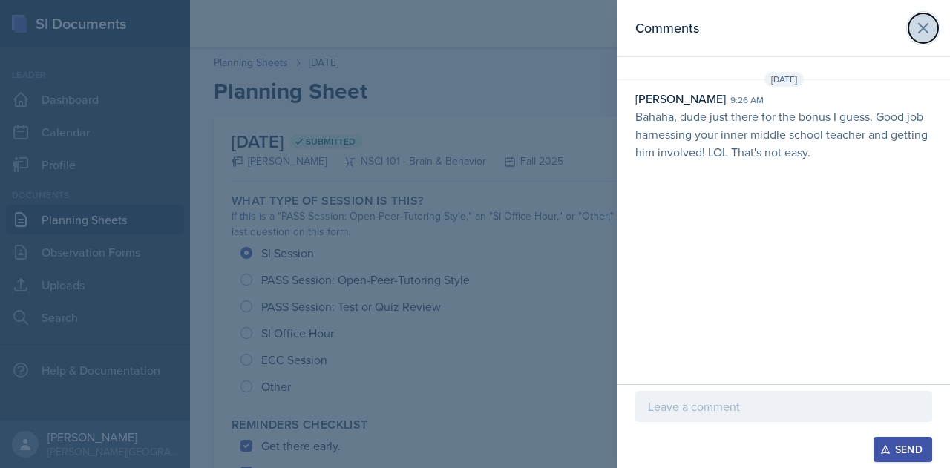
click at [929, 37] on button at bounding box center [924, 28] width 30 height 30
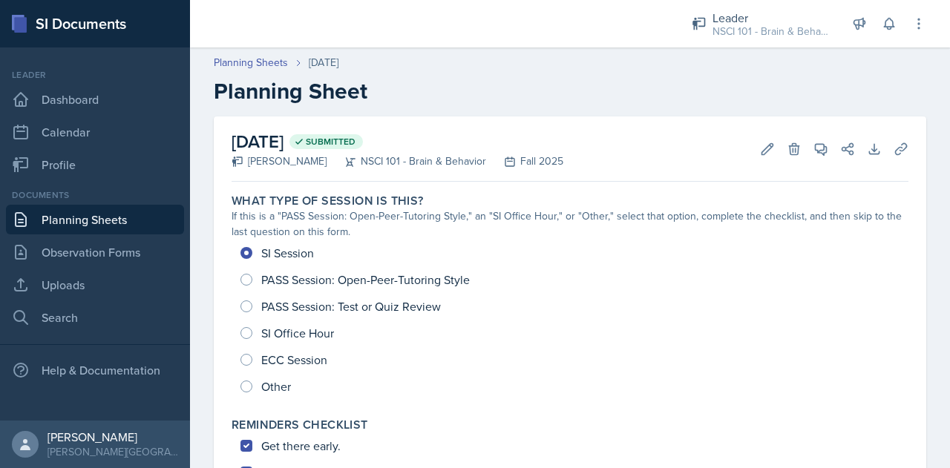
scroll to position [549, 0]
